Goal: Communication & Community: Answer question/provide support

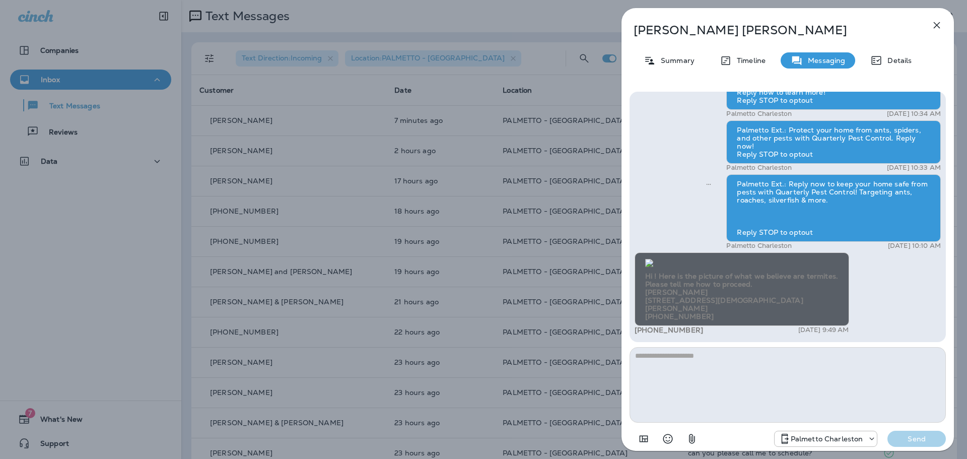
click at [936, 20] on icon "button" at bounding box center [937, 25] width 12 height 12
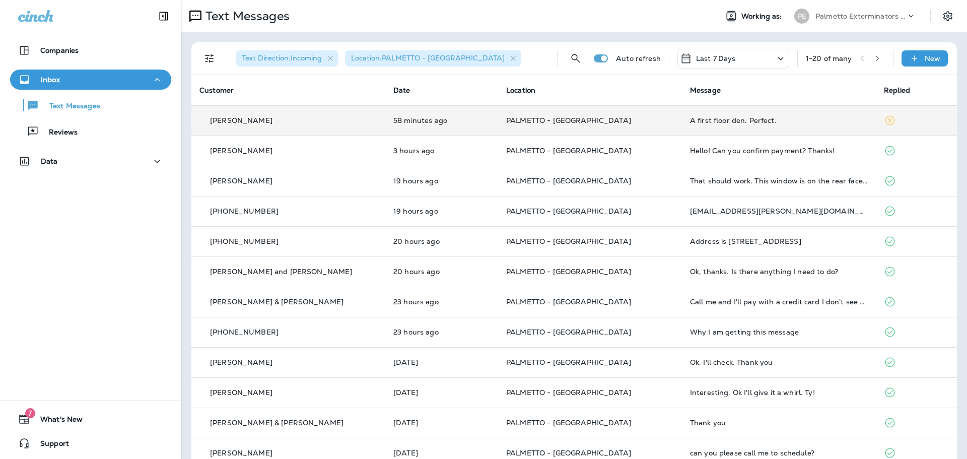
click at [618, 121] on p "PALMETTO - [GEOGRAPHIC_DATA]" at bounding box center [590, 120] width 168 height 8
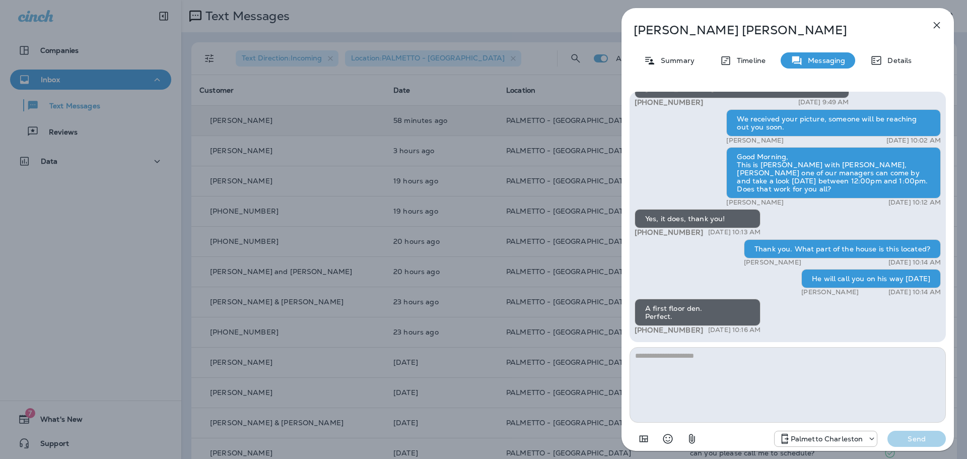
click at [709, 363] on textarea at bounding box center [788, 385] width 316 height 76
type textarea "**********"
click at [921, 437] on p "Send" at bounding box center [917, 438] width 42 height 9
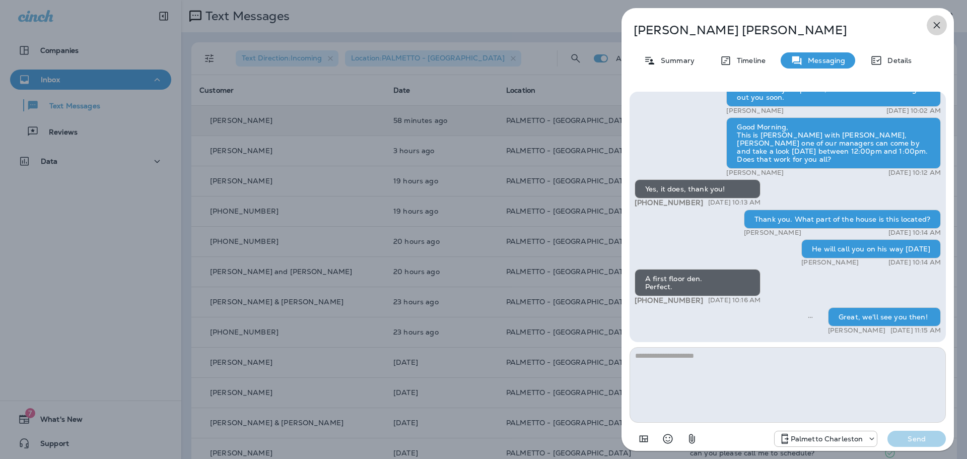
click at [938, 26] on icon "button" at bounding box center [937, 25] width 7 height 7
